Goal: Find specific page/section: Find specific page/section

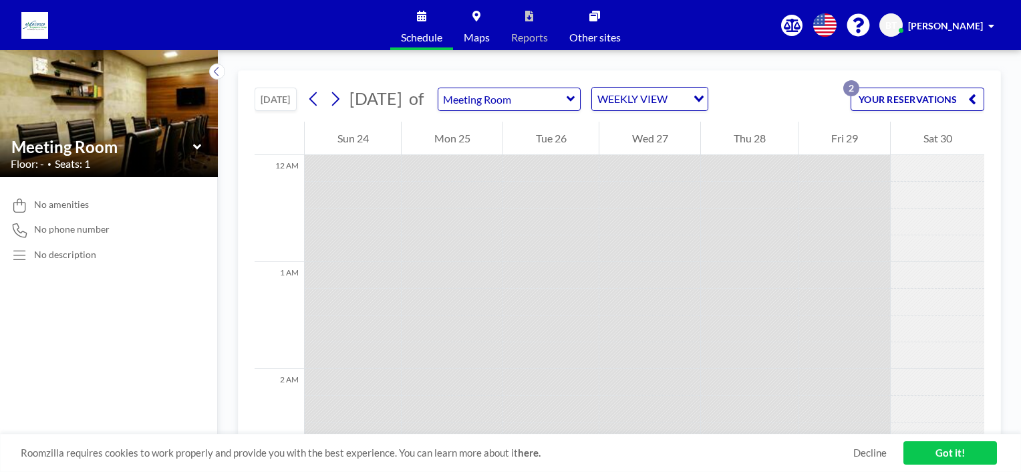
scroll to position [936, 0]
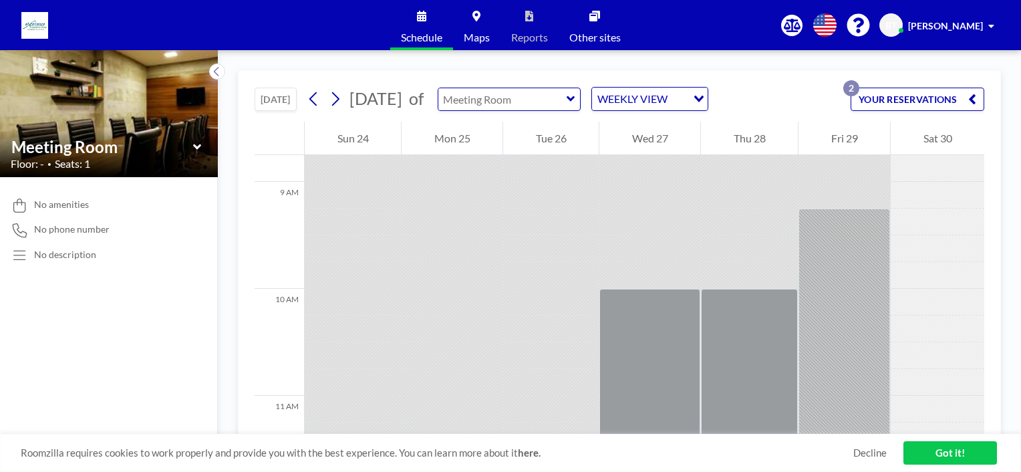
click at [561, 99] on input "text" at bounding box center [502, 99] width 128 height 22
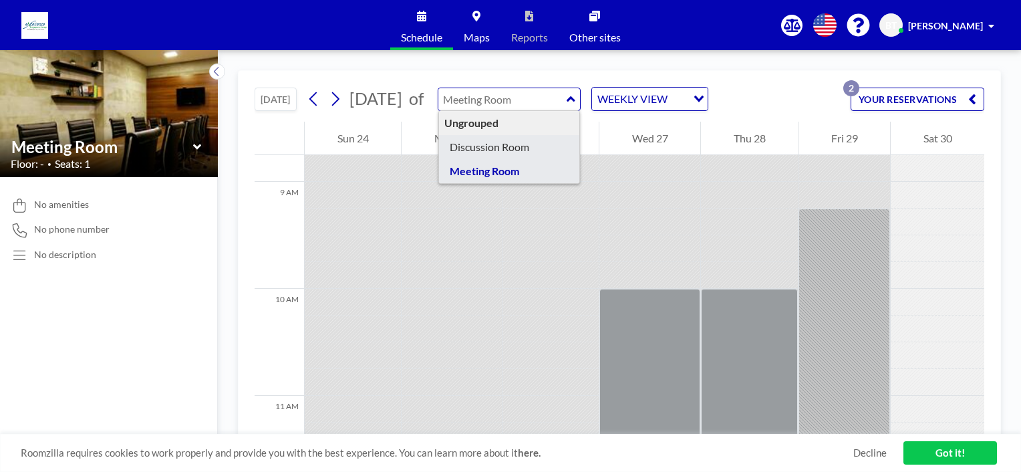
type input "Discussion Room"
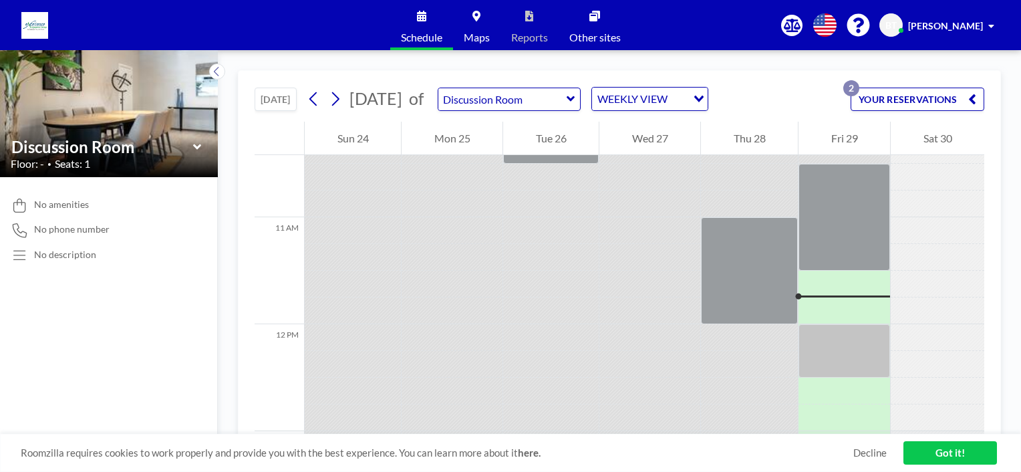
scroll to position [1203, 0]
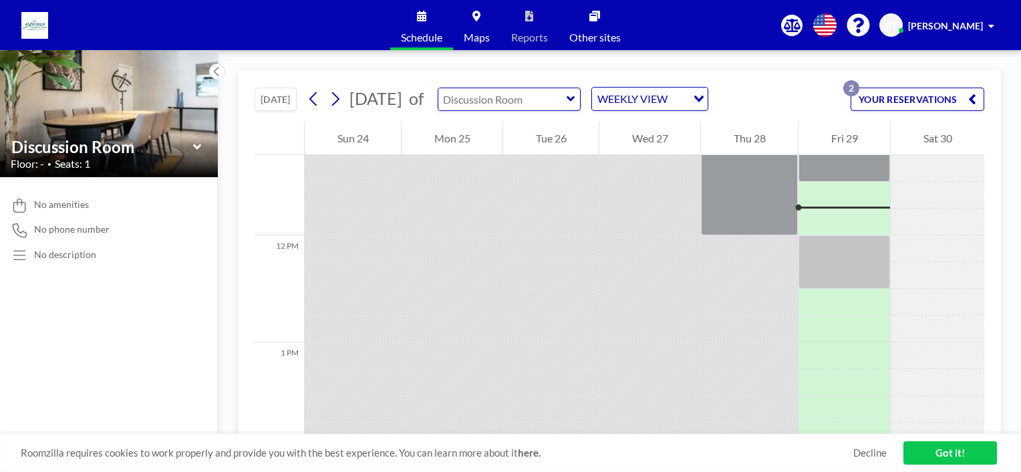
click at [537, 99] on input "text" at bounding box center [502, 99] width 128 height 22
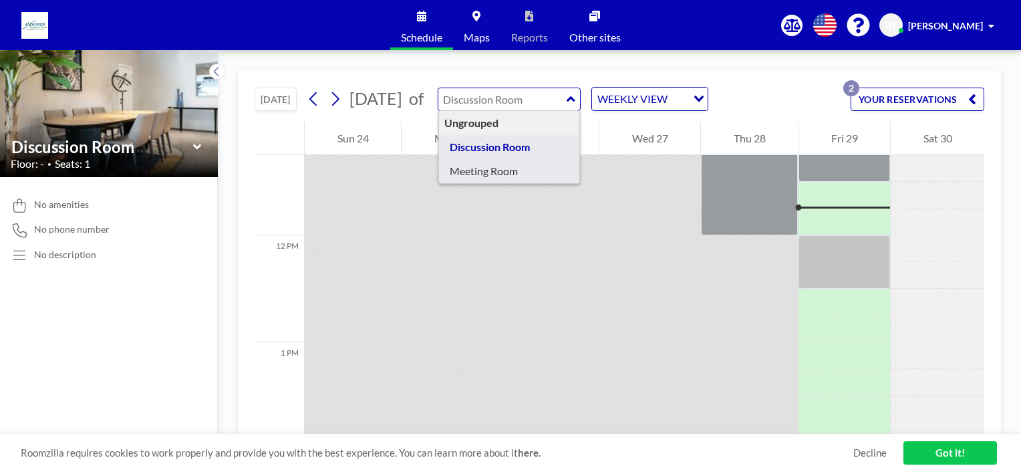
type input "Meeting Room"
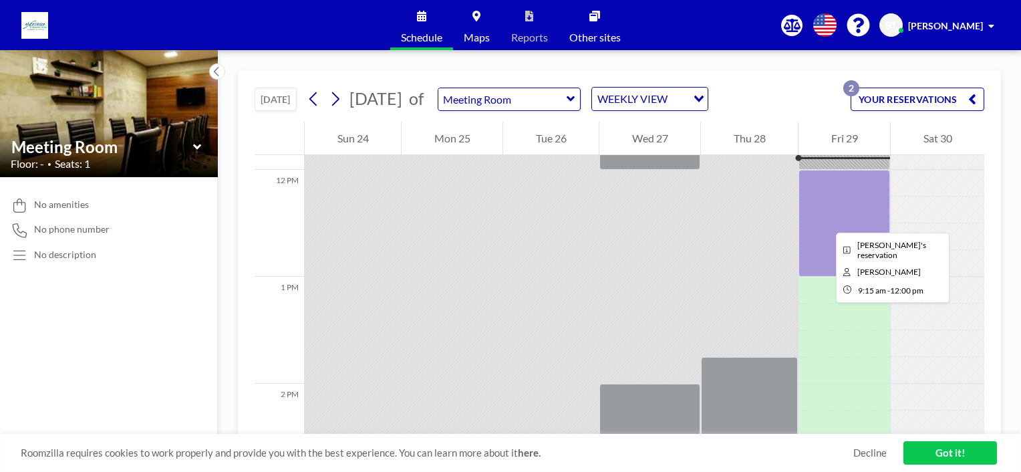
scroll to position [1270, 0]
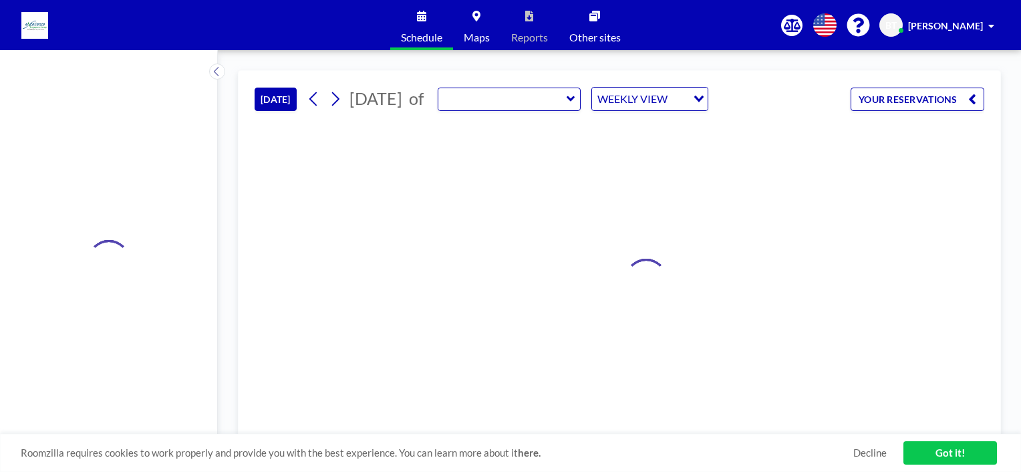
type input "Meeting Room"
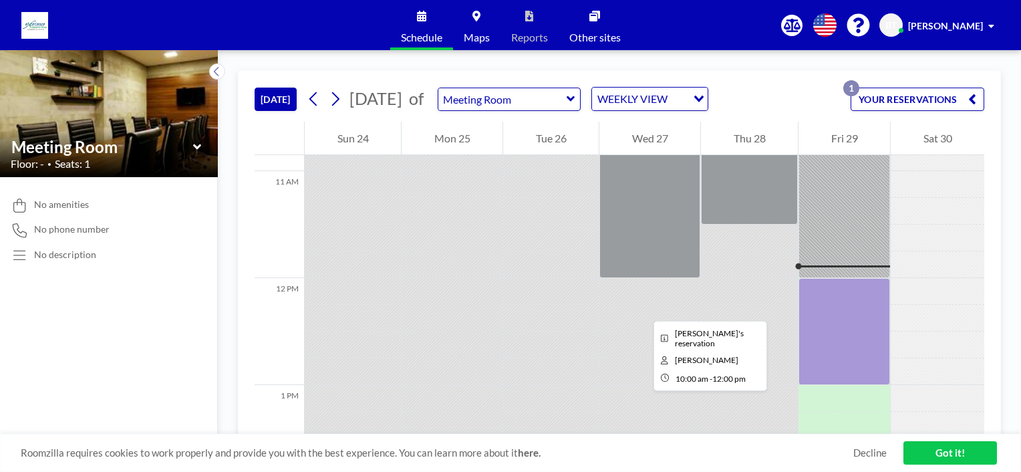
scroll to position [1230, 0]
